Goal: Find specific page/section: Find specific page/section

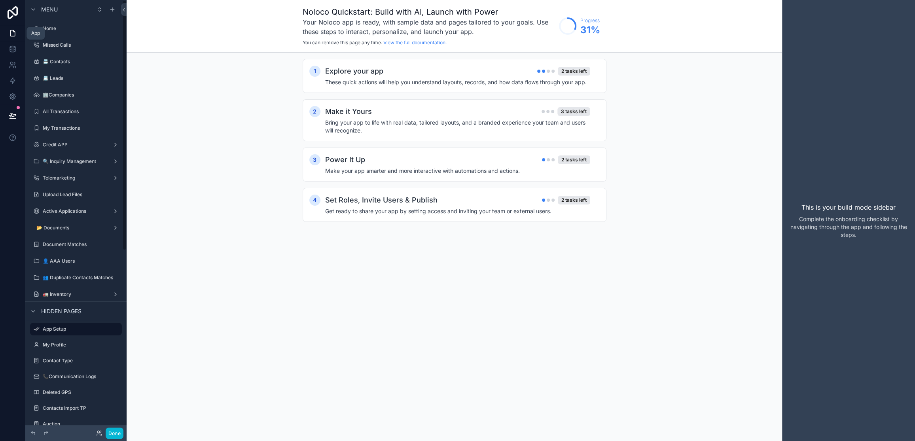
click at [12, 32] on icon at bounding box center [13, 33] width 8 height 8
click at [72, 62] on label "📇 Contacts" at bounding box center [74, 62] width 63 height 6
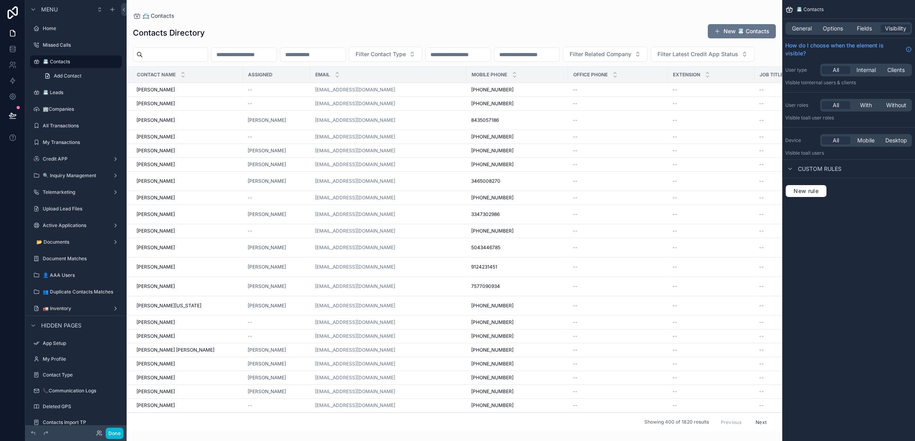
click at [208, 109] on div "scrollable content" at bounding box center [454, 220] width 655 height 441
click at [214, 93] on div "[PERSON_NAME] [PERSON_NAME]" at bounding box center [187, 90] width 102 height 6
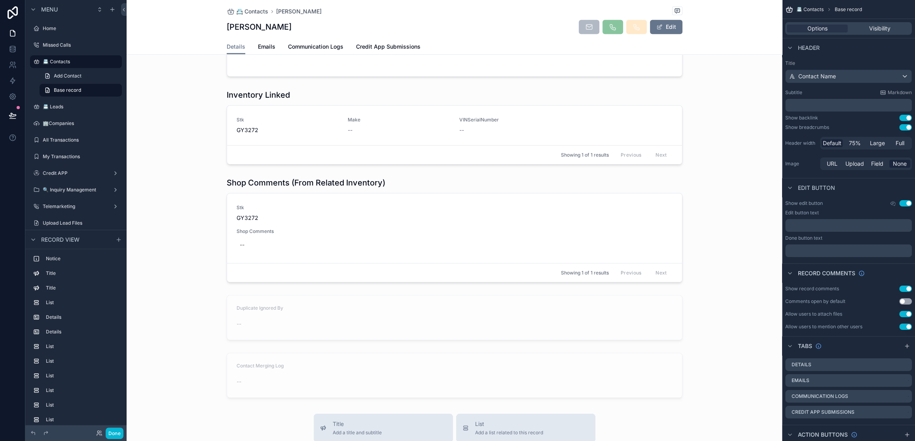
scroll to position [988, 0]
